Goal: Task Accomplishment & Management: Manage account settings

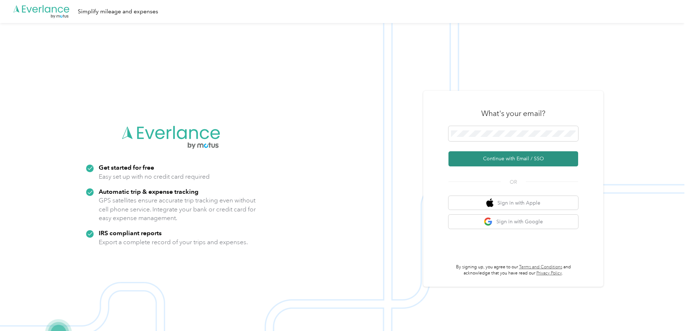
click at [542, 160] on button "Continue with Email / SSO" at bounding box center [513, 158] width 130 height 15
click at [500, 159] on button "Continue with Email / SSO" at bounding box center [513, 158] width 130 height 15
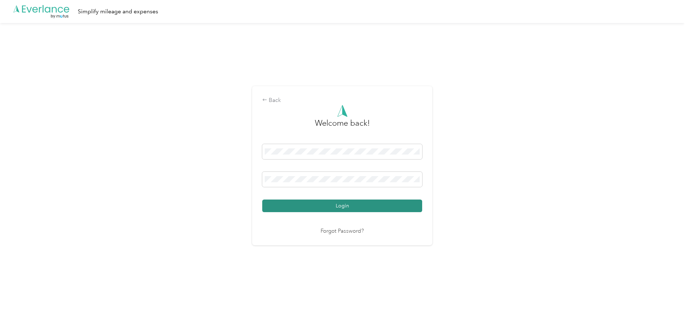
click at [306, 206] on button "Login" at bounding box center [342, 206] width 160 height 13
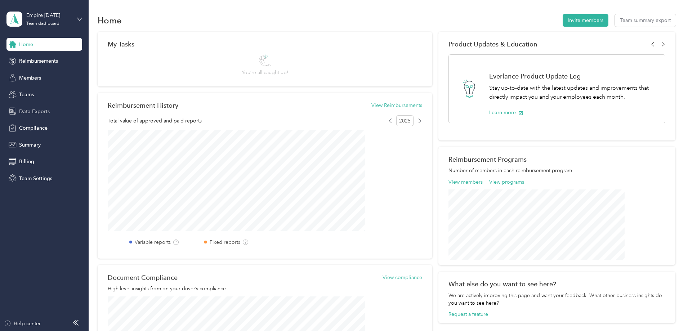
click at [34, 116] on div "Data Exports" at bounding box center [44, 111] width 76 height 13
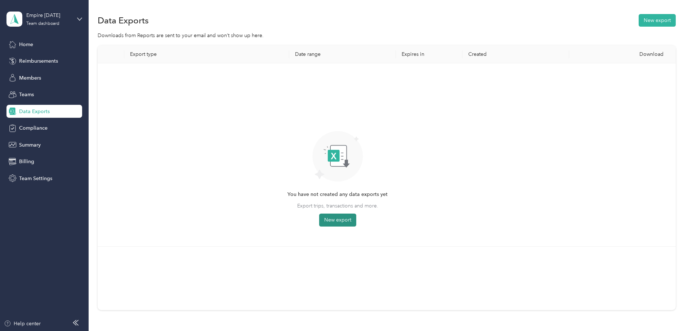
click at [356, 218] on button "New export" at bounding box center [337, 220] width 37 height 13
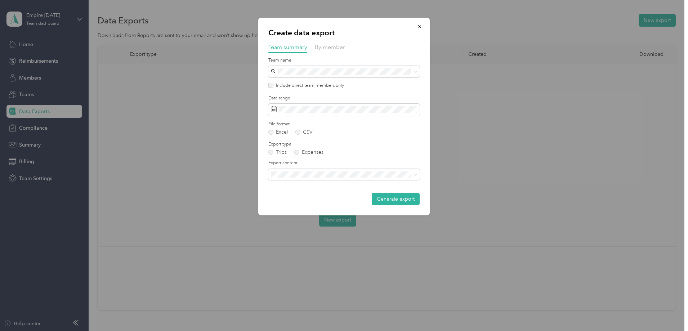
click at [319, 201] on span "Summary and full trips list" at bounding box center [302, 199] width 58 height 6
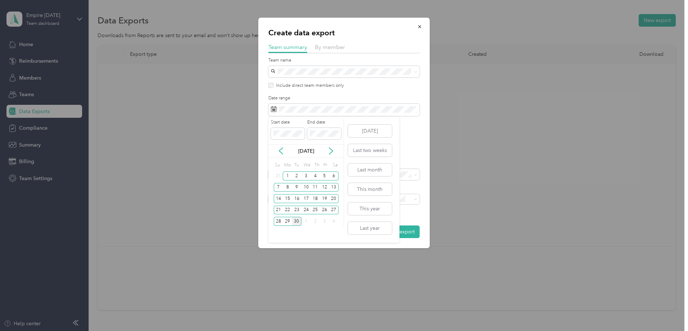
click at [311, 151] on p "[DATE]" at bounding box center [306, 151] width 30 height 8
click at [366, 231] on button "Last year" at bounding box center [370, 228] width 44 height 13
click at [329, 151] on icon at bounding box center [330, 150] width 7 height 7
click at [333, 153] on icon at bounding box center [330, 150] width 7 height 7
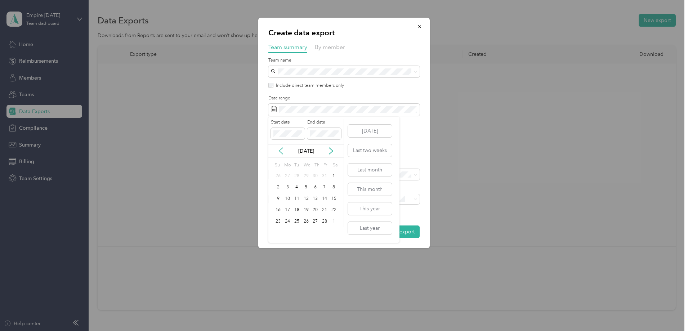
click at [280, 151] on icon at bounding box center [280, 150] width 7 height 7
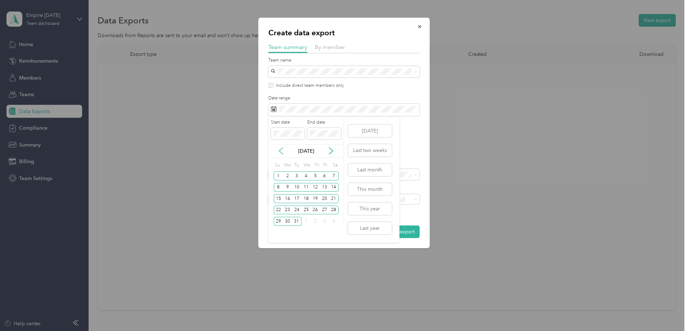
click at [280, 151] on icon at bounding box center [280, 150] width 7 height 7
click at [278, 148] on icon at bounding box center [280, 150] width 7 height 7
click at [278, 177] on div "1" at bounding box center [278, 175] width 9 height 9
click at [333, 150] on icon at bounding box center [330, 150] width 7 height 7
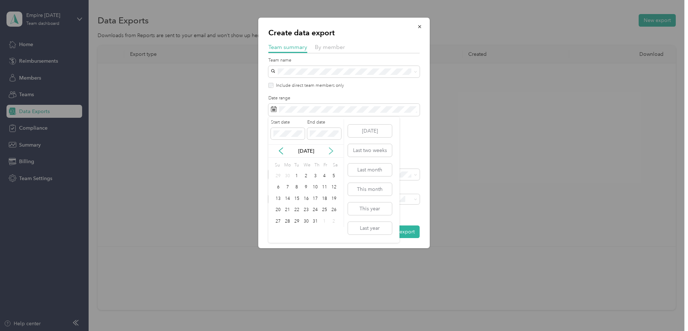
click at [333, 150] on icon at bounding box center [330, 150] width 7 height 7
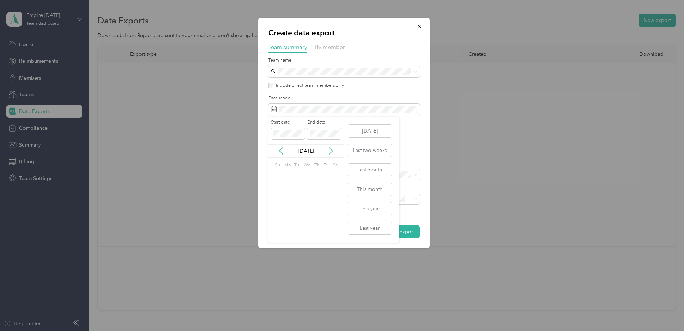
click at [333, 150] on icon at bounding box center [330, 150] width 7 height 7
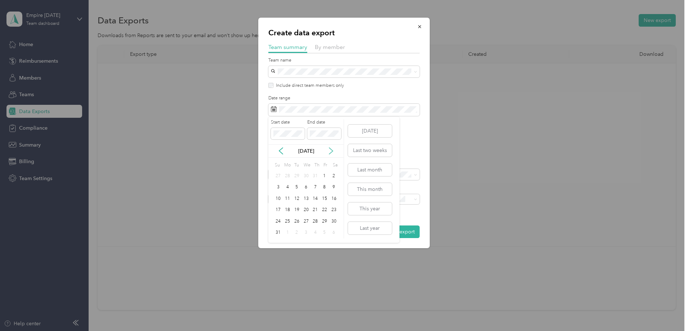
click at [333, 150] on icon at bounding box center [330, 150] width 7 height 7
click at [287, 175] on div "1" at bounding box center [287, 175] width 9 height 9
click at [391, 232] on button "Generate export" at bounding box center [396, 231] width 48 height 13
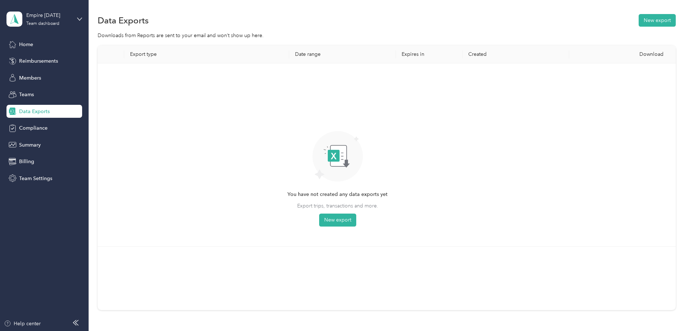
click at [532, 26] on div "Data Exports New export" at bounding box center [387, 20] width 578 height 15
click at [639, 21] on button "New export" at bounding box center [657, 20] width 37 height 13
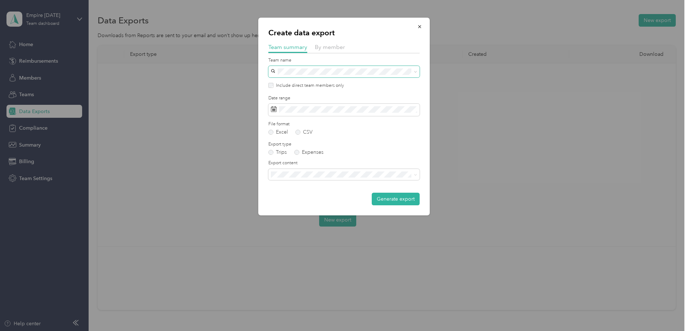
click at [415, 72] on icon at bounding box center [415, 71] width 3 height 3
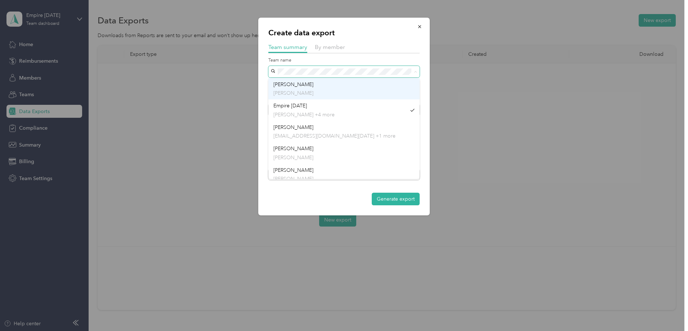
click at [321, 94] on p "[PERSON_NAME]" at bounding box center [343, 93] width 141 height 8
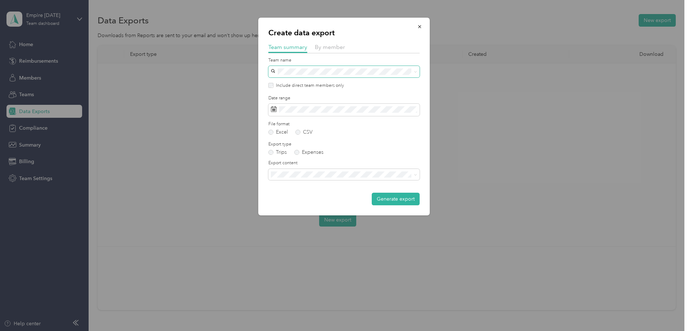
click at [414, 69] on span at bounding box center [415, 71] width 3 height 6
click at [416, 72] on icon at bounding box center [415, 71] width 3 height 3
click at [336, 46] on span "By member" at bounding box center [330, 47] width 30 height 7
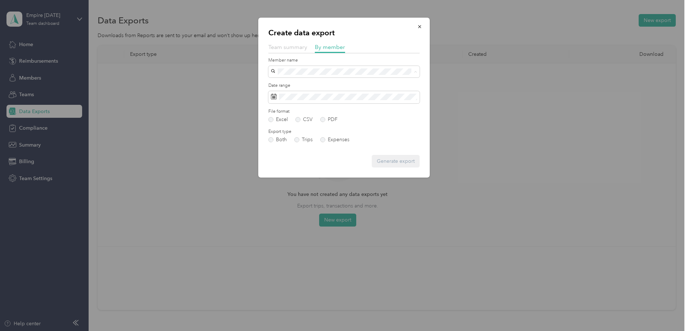
click at [299, 47] on span "Team summary" at bounding box center [287, 47] width 39 height 7
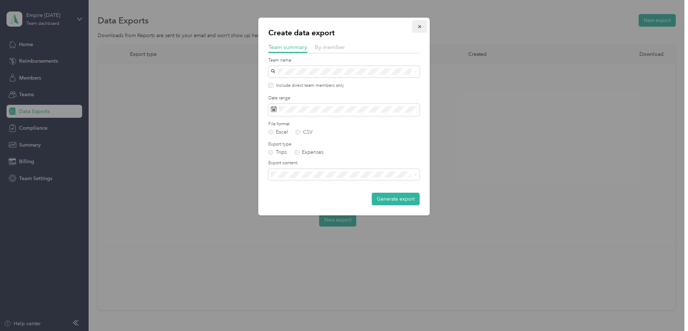
click at [420, 27] on icon "button" at bounding box center [419, 26] width 3 height 3
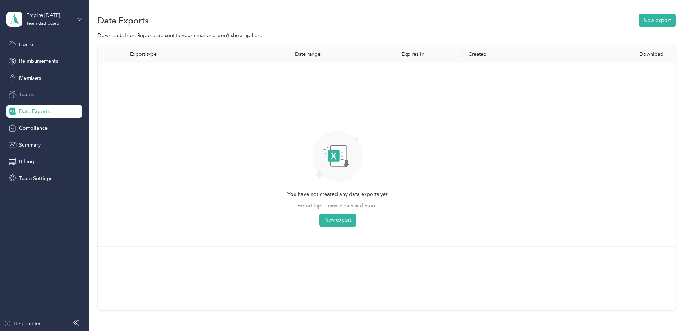
click at [27, 94] on span "Teams" at bounding box center [26, 95] width 15 height 8
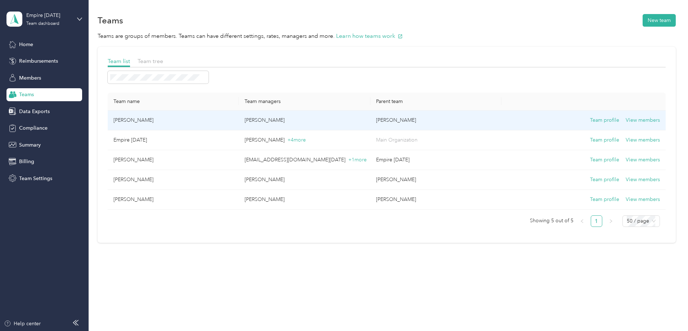
click at [193, 119] on td "[PERSON_NAME]" at bounding box center [173, 121] width 131 height 20
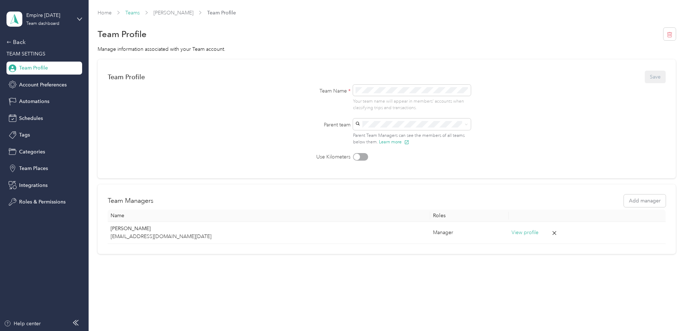
click at [140, 11] on link "Teams" at bounding box center [132, 13] width 14 height 6
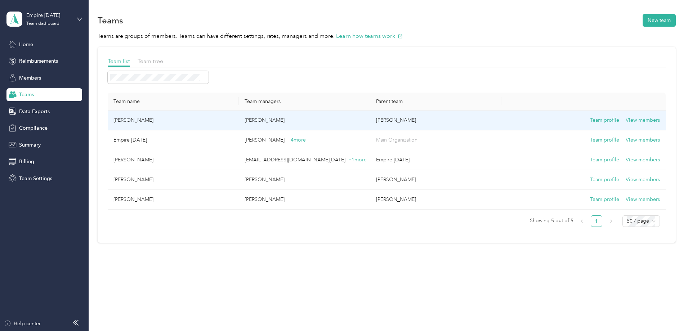
click at [188, 121] on td "[PERSON_NAME]" at bounding box center [173, 121] width 131 height 20
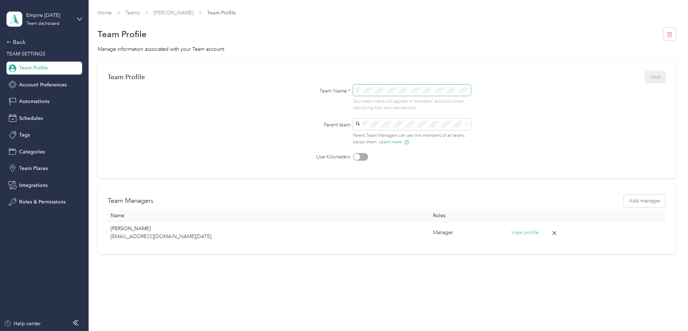
click at [294, 85] on div "Team Name * Your team name will appear in members’ accounts when classifying tr…" at bounding box center [387, 98] width 202 height 27
click at [514, 115] on form "Team Profile Save Team Name * Your team name will appear in members’ accounts w…" at bounding box center [387, 115] width 558 height 91
click at [645, 76] on button "Save" at bounding box center [655, 77] width 21 height 13
click at [193, 12] on link "[PERSON_NAME]" at bounding box center [173, 13] width 40 height 6
click at [140, 12] on link "Teams" at bounding box center [132, 13] width 14 height 6
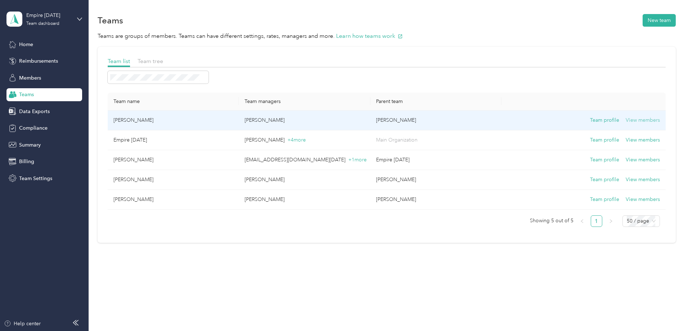
click at [626, 118] on button "View members" at bounding box center [643, 120] width 34 height 8
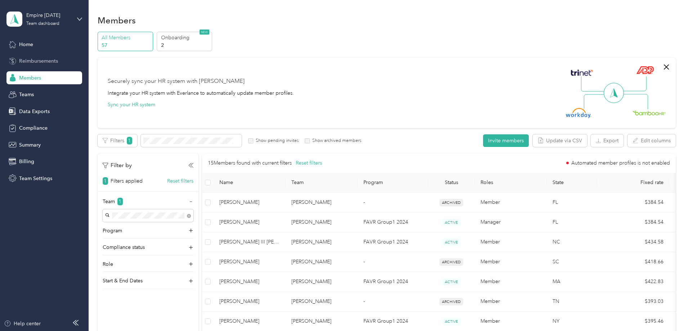
click at [31, 60] on span "Reimbursements" at bounding box center [38, 61] width 39 height 8
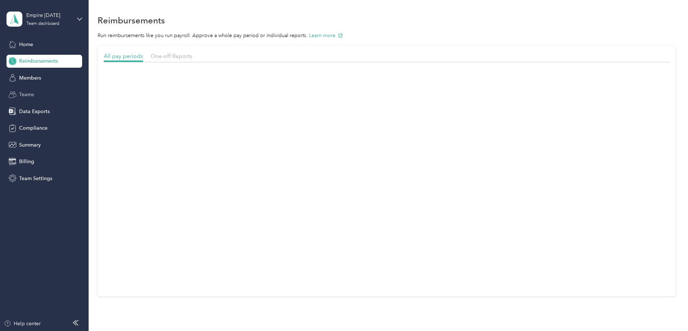
click at [27, 90] on div "Teams" at bounding box center [44, 94] width 76 height 13
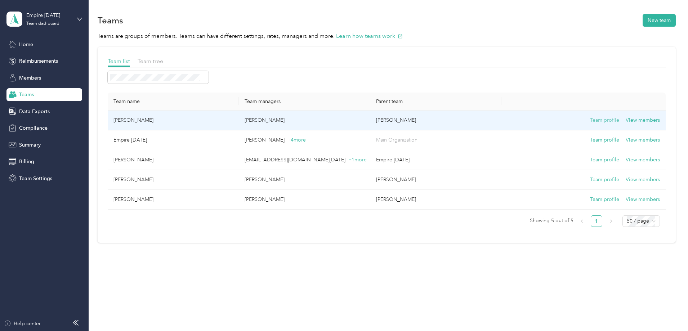
click at [590, 121] on button "Team profile" at bounding box center [604, 120] width 29 height 8
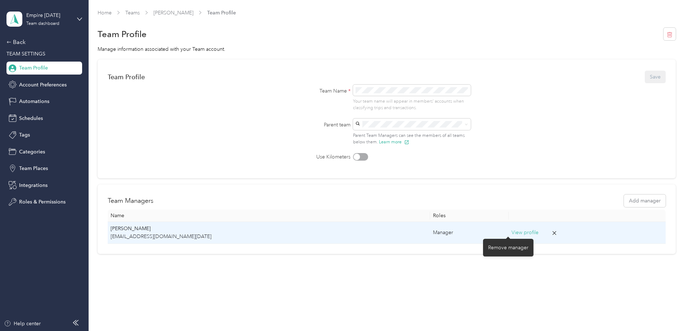
click at [553, 231] on icon at bounding box center [555, 233] width 4 height 4
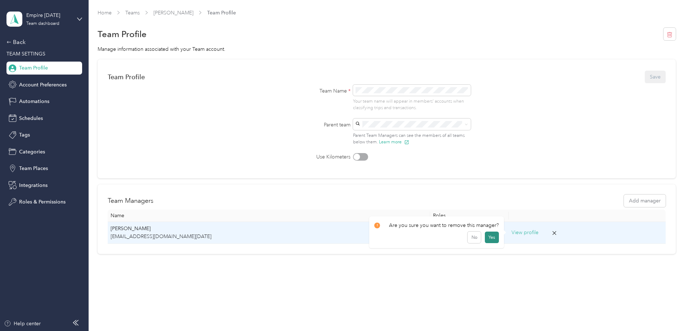
click at [492, 236] on button "Yes" at bounding box center [492, 238] width 14 height 12
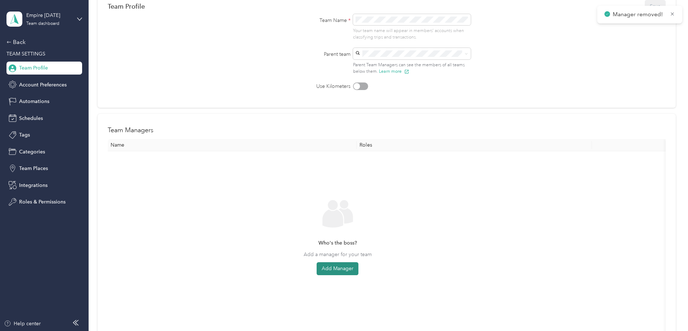
scroll to position [72, 0]
click at [358, 270] on button "Add Manager" at bounding box center [338, 267] width 42 height 13
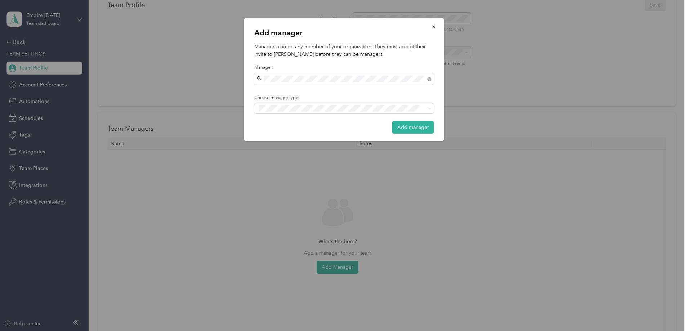
click at [284, 91] on span "[PERSON_NAME]" at bounding box center [279, 92] width 40 height 6
click at [415, 128] on button "Add manager" at bounding box center [413, 127] width 42 height 13
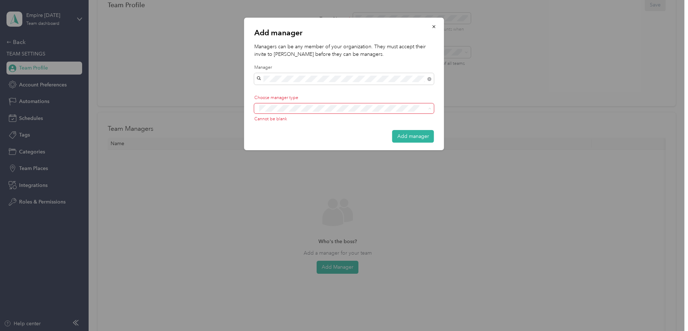
click at [286, 138] on li "Manager" at bounding box center [344, 135] width 180 height 14
click at [414, 131] on button "Add manager" at bounding box center [413, 137] width 42 height 13
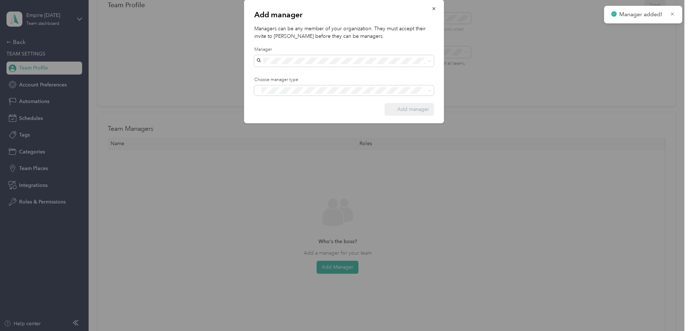
scroll to position [3, 0]
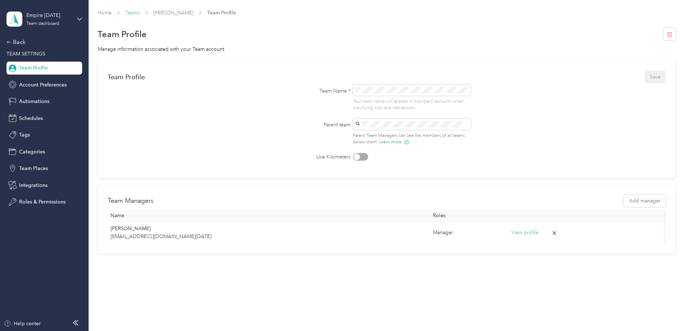
click at [140, 10] on link "Teams" at bounding box center [132, 13] width 14 height 6
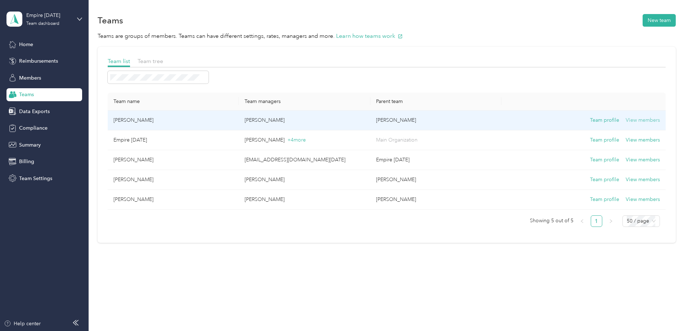
click at [626, 122] on button "View members" at bounding box center [643, 120] width 34 height 8
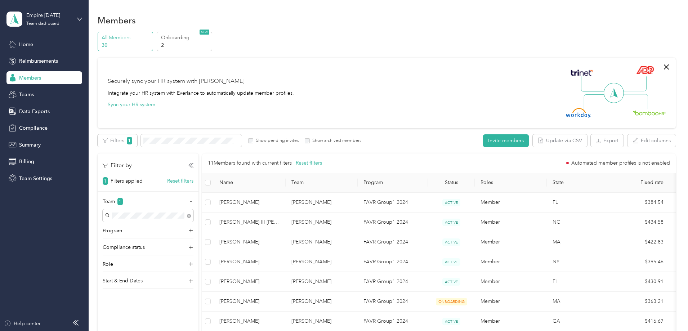
click at [35, 80] on span "Members" at bounding box center [30, 78] width 22 height 8
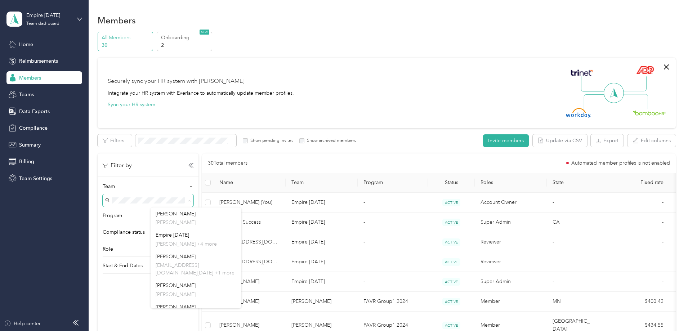
click at [333, 161] on div "30 Total members Automated member profiles is not enabled" at bounding box center [439, 163] width 462 height 8
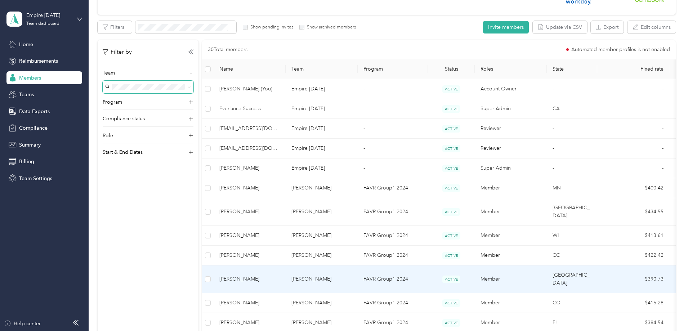
scroll to position [108, 0]
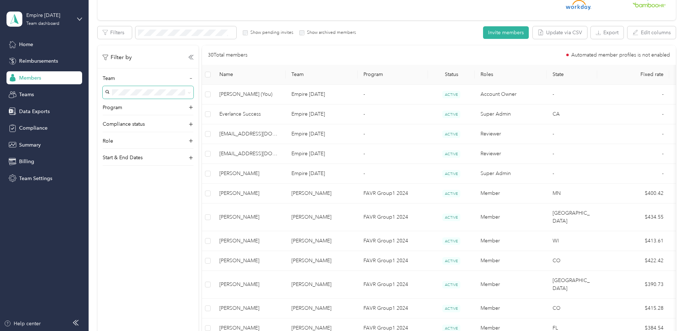
click at [286, 79] on th "Name" at bounding box center [250, 75] width 72 height 20
click at [278, 74] on span "Name" at bounding box center [249, 74] width 61 height 6
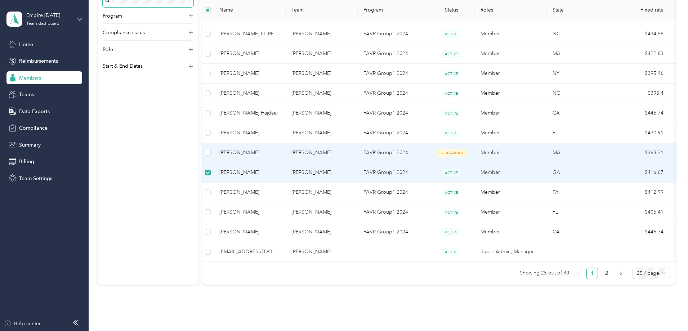
scroll to position [466, 0]
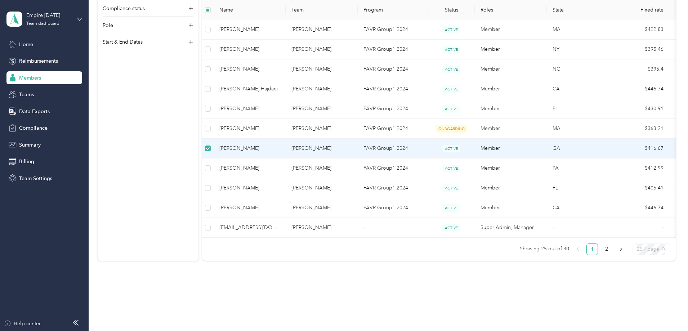
click at [637, 244] on span "25 / page" at bounding box center [651, 249] width 29 height 11
click at [638, 283] on div "100 / page" at bounding box center [651, 287] width 26 height 8
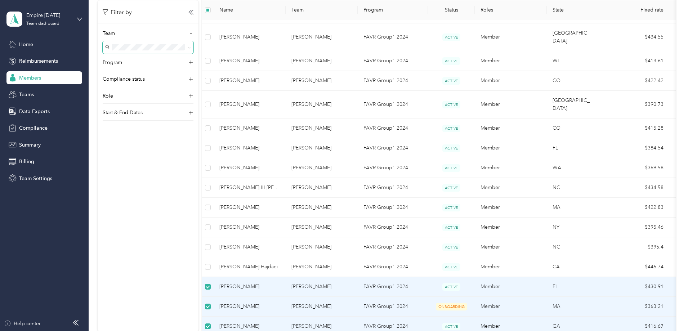
scroll to position [286, 0]
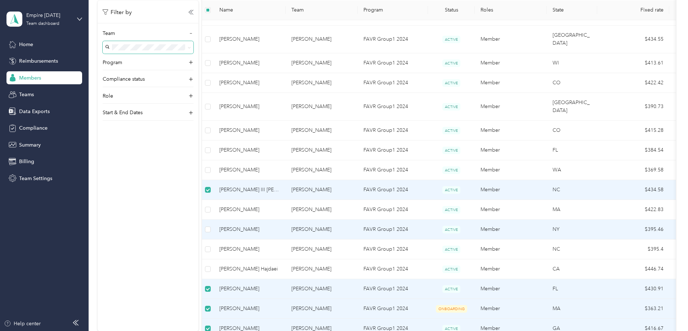
click at [214, 220] on td at bounding box center [208, 230] width 12 height 20
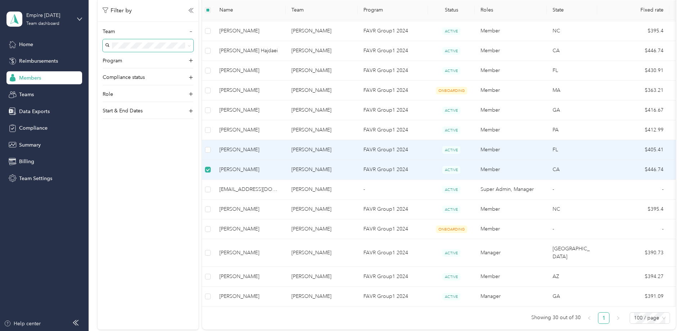
scroll to position [540, 0]
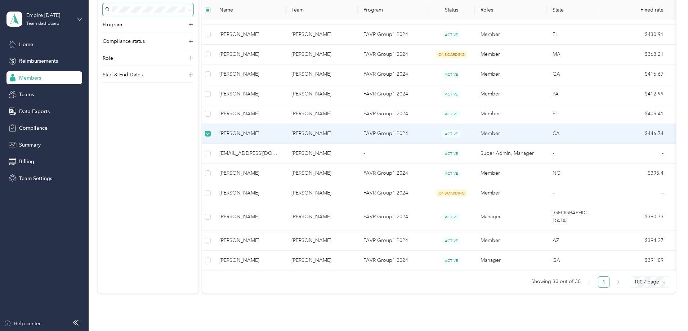
click at [634, 277] on span "100 / page" at bounding box center [650, 282] width 32 height 11
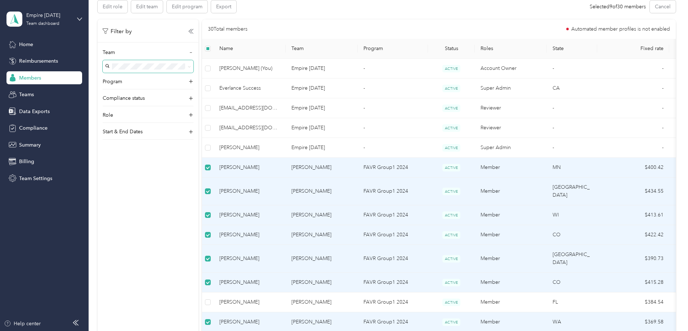
scroll to position [133, 0]
click at [198, 207] on div "Filter by Team Program Compliance status Role Start & End Dates" at bounding box center [148, 186] width 101 height 331
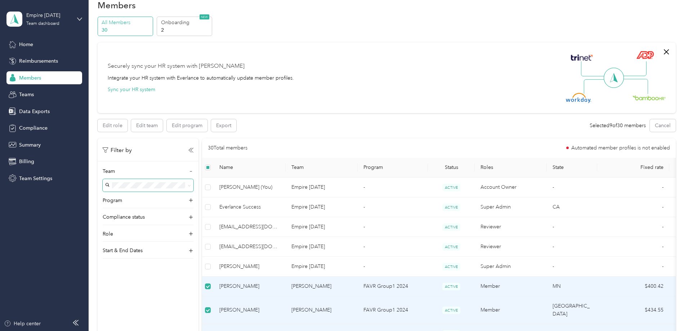
scroll to position [0, 0]
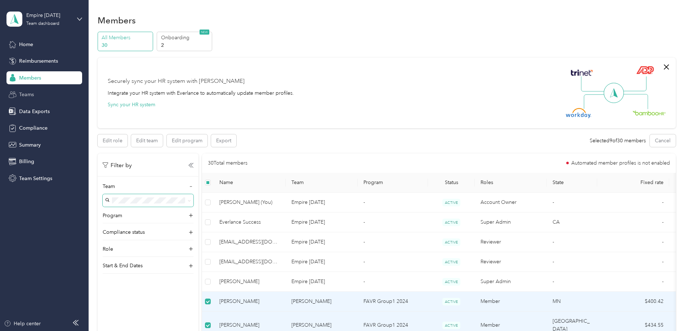
click at [39, 94] on div "Teams" at bounding box center [44, 94] width 76 height 13
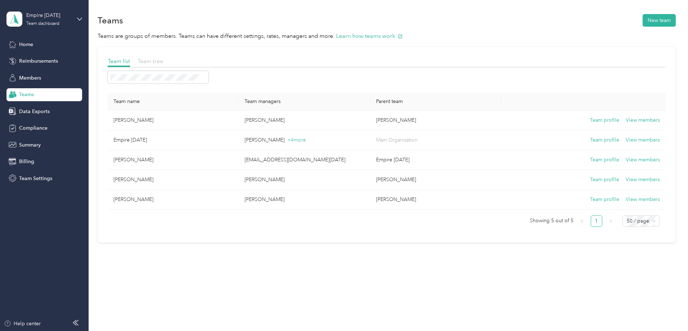
click at [163, 62] on span "Team tree" at bounding box center [151, 61] width 26 height 7
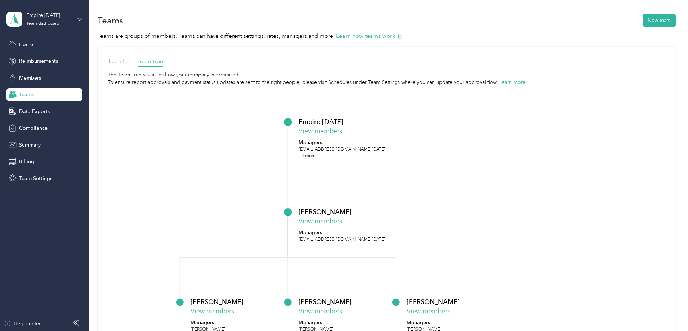
click at [32, 95] on span "Teams" at bounding box center [26, 95] width 15 height 8
click at [130, 64] on div "Team list" at bounding box center [119, 61] width 22 height 9
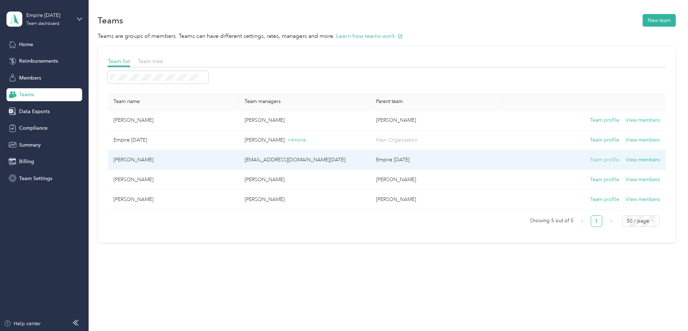
click at [590, 161] on button "Team profile" at bounding box center [604, 160] width 29 height 8
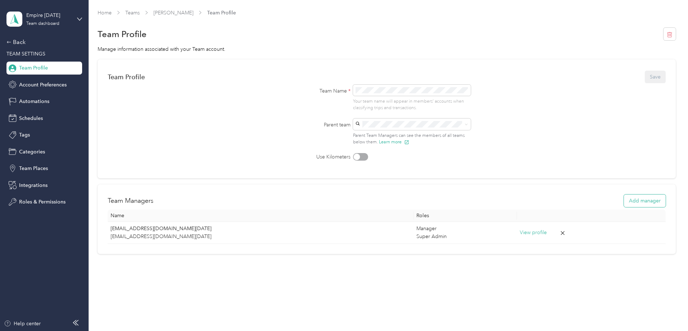
click at [624, 196] on button "Add manager" at bounding box center [645, 201] width 42 height 13
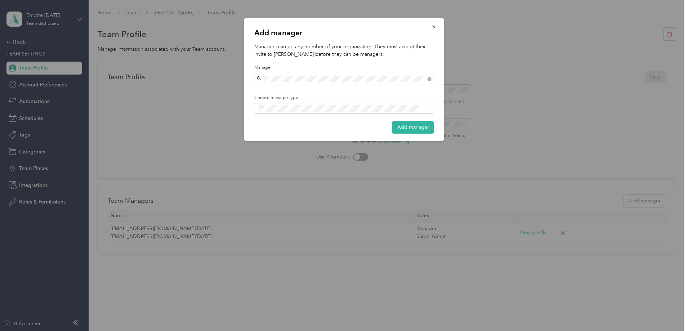
click at [315, 59] on div "Add manager Managers can be any member of your organization. They must accept t…" at bounding box center [344, 80] width 200 height 124
click at [435, 26] on icon "button" at bounding box center [434, 26] width 5 height 5
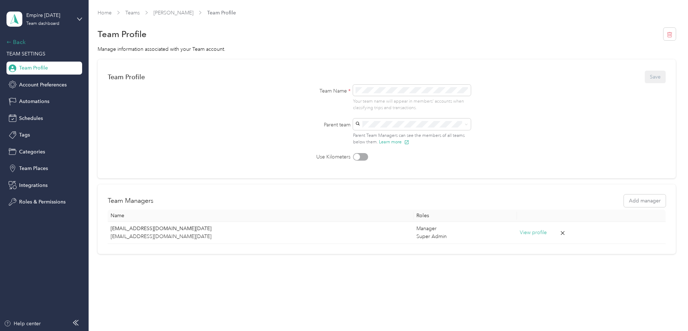
click at [21, 45] on div "Back" at bounding box center [42, 42] width 72 height 9
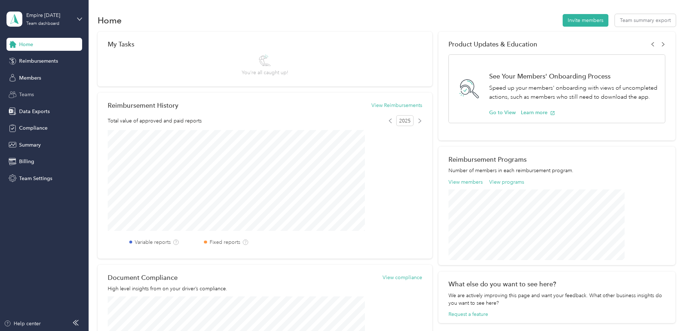
click at [30, 93] on span "Teams" at bounding box center [26, 95] width 15 height 8
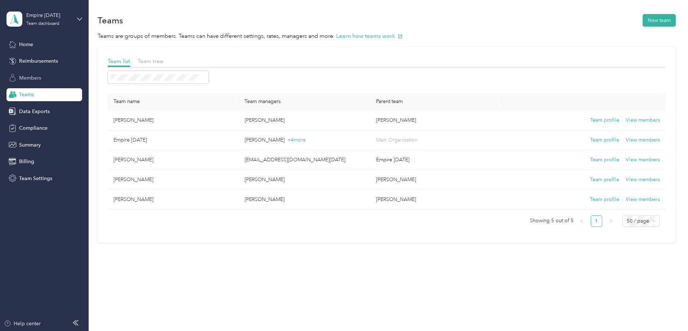
click at [30, 73] on div "Members" at bounding box center [44, 77] width 76 height 13
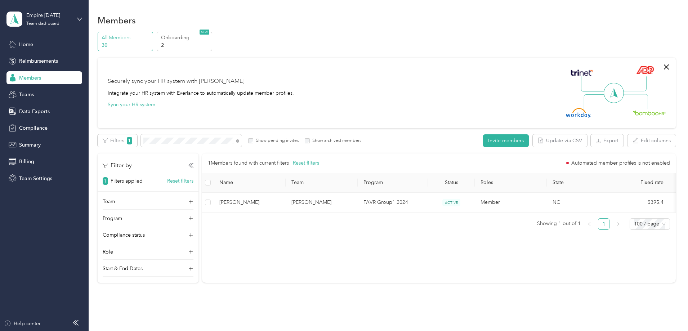
click at [37, 76] on span "Members" at bounding box center [30, 78] width 22 height 8
click at [239, 140] on icon at bounding box center [237, 140] width 3 height 3
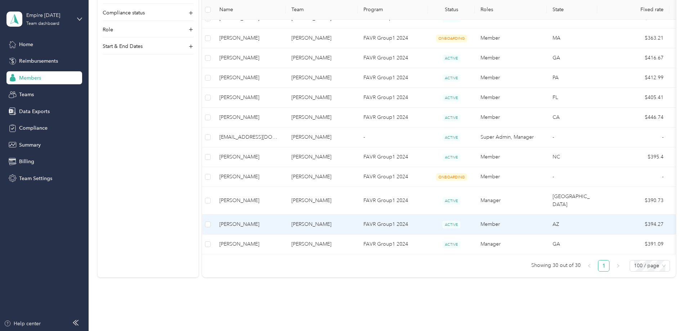
scroll to position [565, 0]
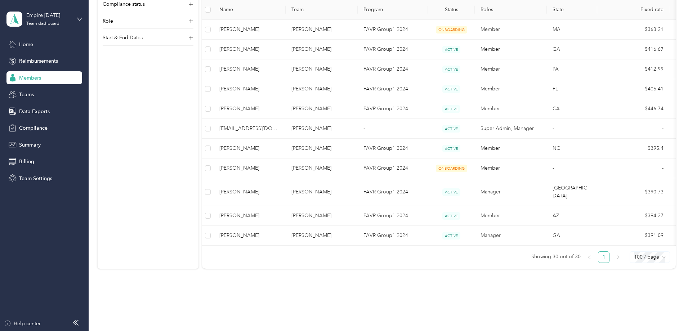
click at [634, 252] on span "100 / page" at bounding box center [650, 257] width 32 height 11
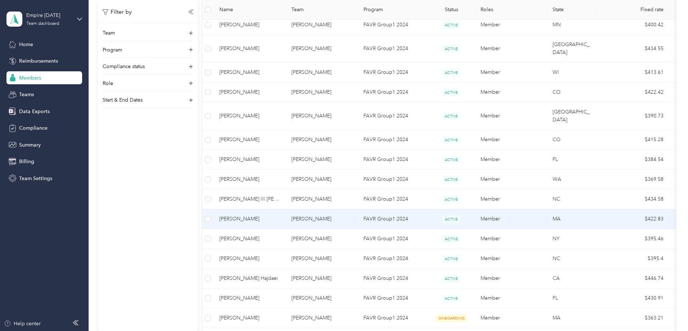
scroll to position [360, 0]
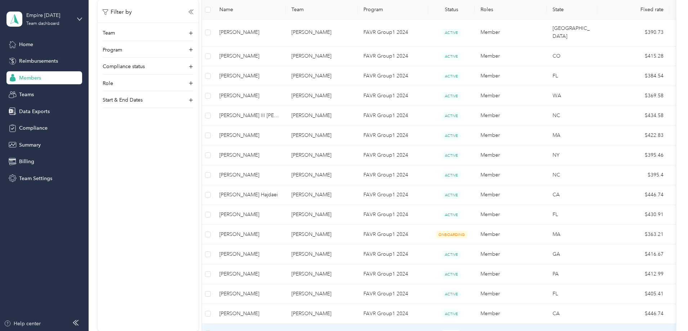
click at [280, 330] on span "[EMAIL_ADDRESS][DOMAIN_NAME][DATE]" at bounding box center [249, 334] width 61 height 8
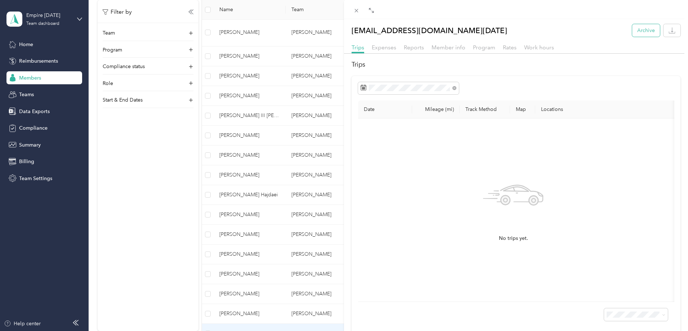
click at [637, 30] on button "Archive" at bounding box center [646, 30] width 28 height 13
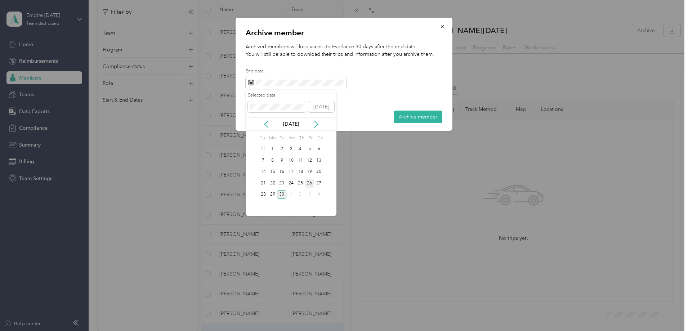
click at [308, 183] on div "26" at bounding box center [309, 183] width 9 height 9
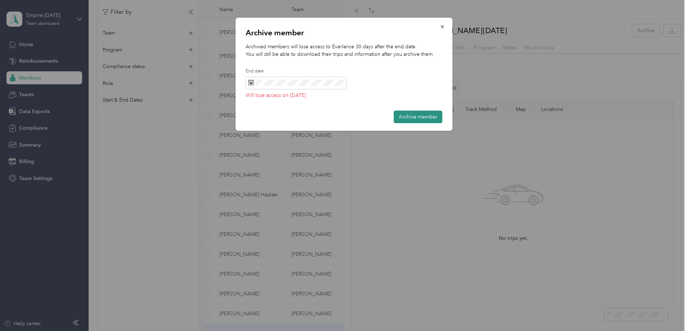
click at [421, 115] on button "Archive member" at bounding box center [418, 117] width 49 height 13
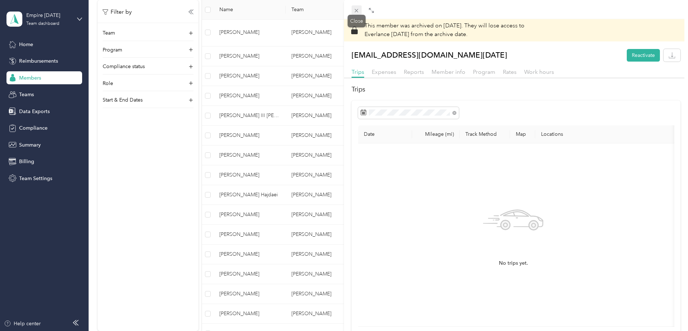
click at [356, 8] on icon at bounding box center [356, 11] width 6 height 6
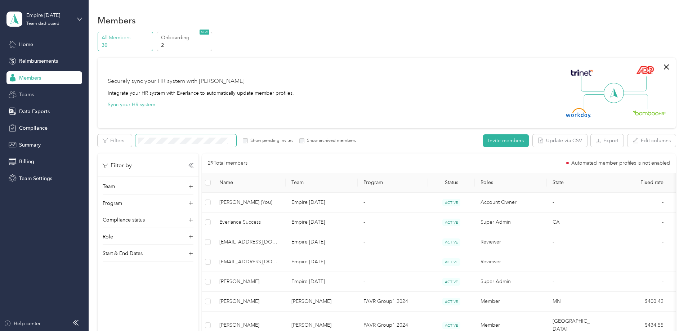
click at [23, 91] on span "Teams" at bounding box center [26, 95] width 15 height 8
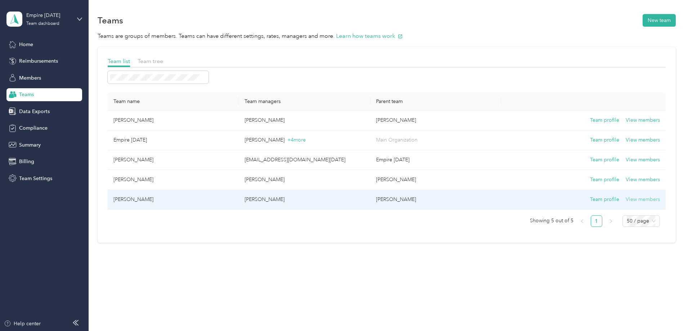
click at [626, 201] on button "View members" at bounding box center [643, 200] width 34 height 8
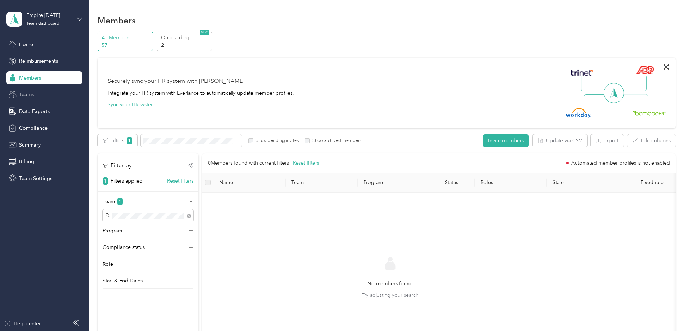
click at [27, 97] on span "Teams" at bounding box center [26, 95] width 15 height 8
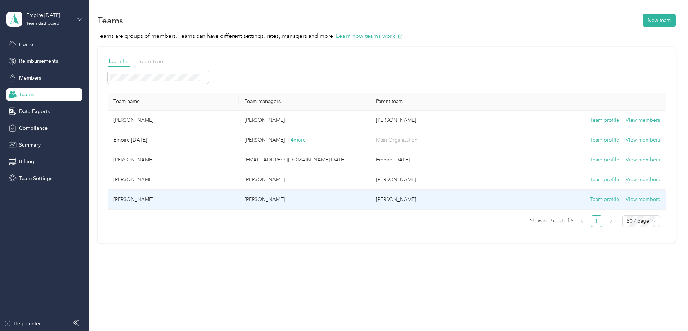
click at [233, 196] on td "[PERSON_NAME]" at bounding box center [173, 200] width 131 height 20
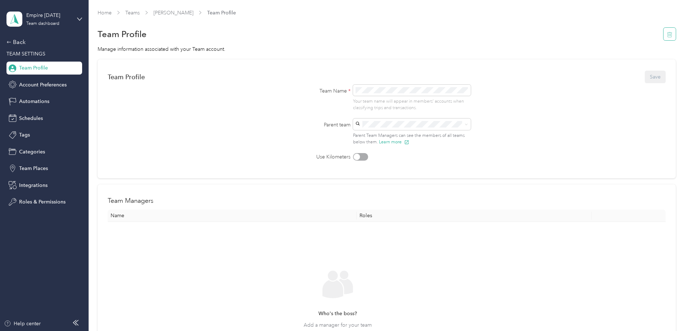
click at [667, 33] on icon "button" at bounding box center [669, 34] width 5 height 5
click at [599, 41] on button "Yes" at bounding box center [600, 39] width 14 height 12
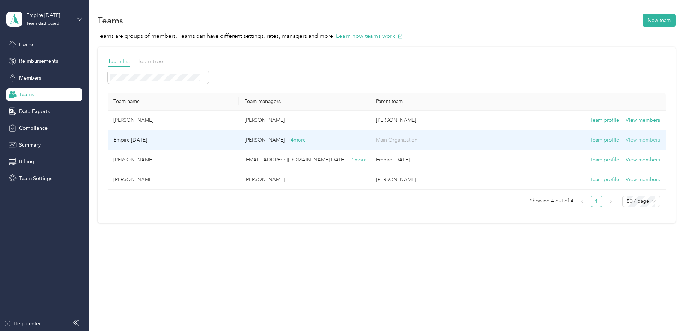
click at [626, 139] on button "View members" at bounding box center [643, 140] width 34 height 8
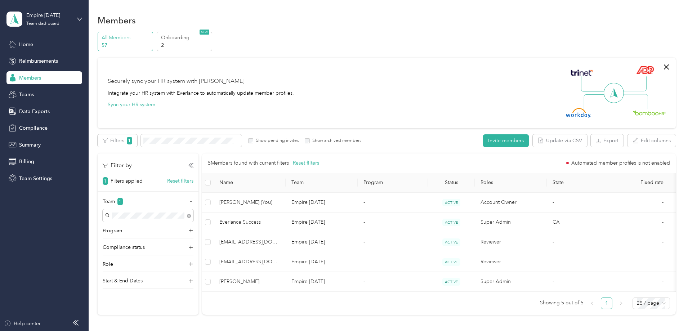
click at [36, 81] on span "Members" at bounding box center [30, 78] width 22 height 8
click at [26, 76] on span "Members" at bounding box center [30, 78] width 22 height 8
click at [31, 61] on span "Reimbursements" at bounding box center [38, 61] width 39 height 8
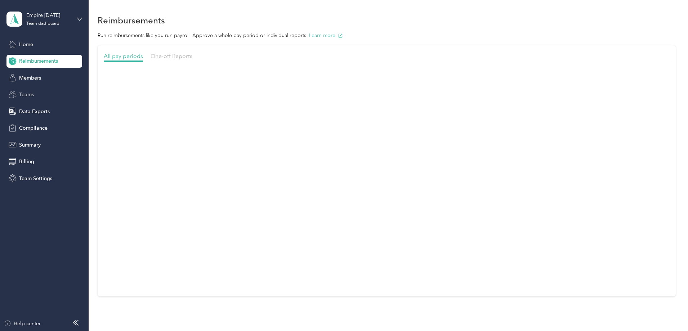
click at [28, 97] on span "Teams" at bounding box center [26, 95] width 15 height 8
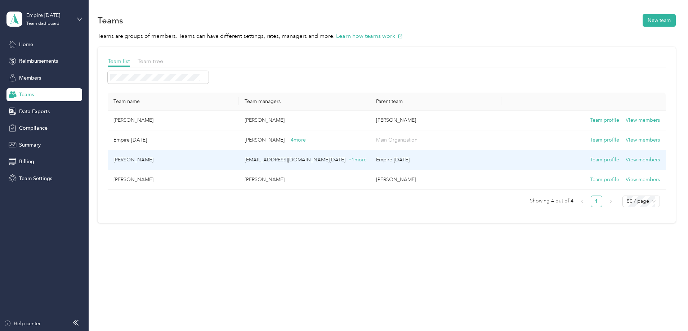
click at [304, 165] on td "[EMAIL_ADDRESS][DOMAIN_NAME][DATE] + 1 more" at bounding box center [304, 160] width 131 height 20
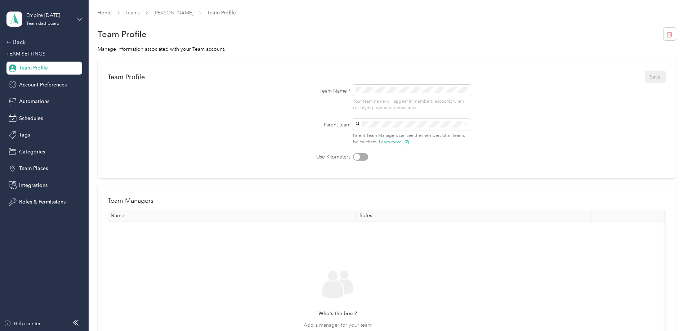
click at [284, 103] on form "Team Profile Save Team Name * Your team name will appear in members’ accounts w…" at bounding box center [387, 115] width 558 height 91
